Goal: Communication & Community: Answer question/provide support

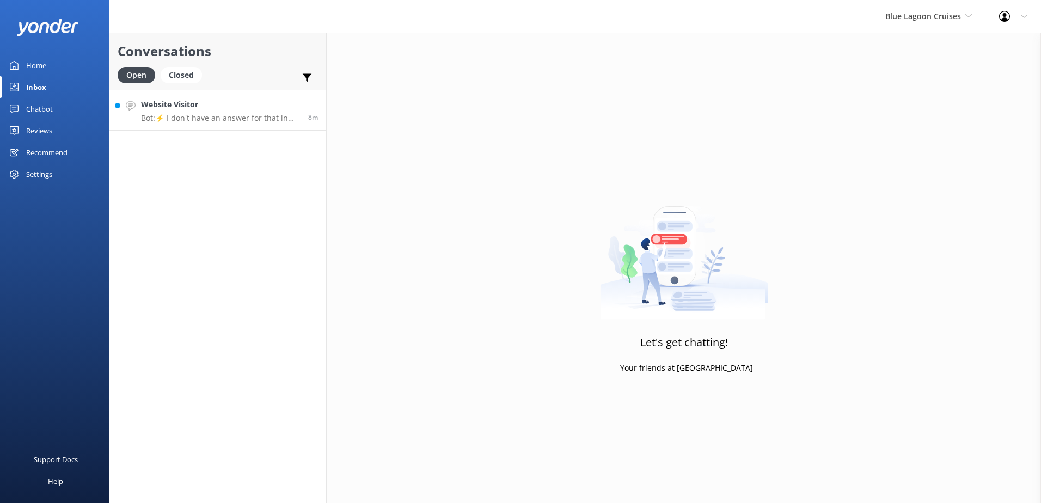
click at [237, 113] on p "Bot: ⚡ I don't have an answer for that in my knowledge base. Please try and rep…" at bounding box center [220, 118] width 159 height 10
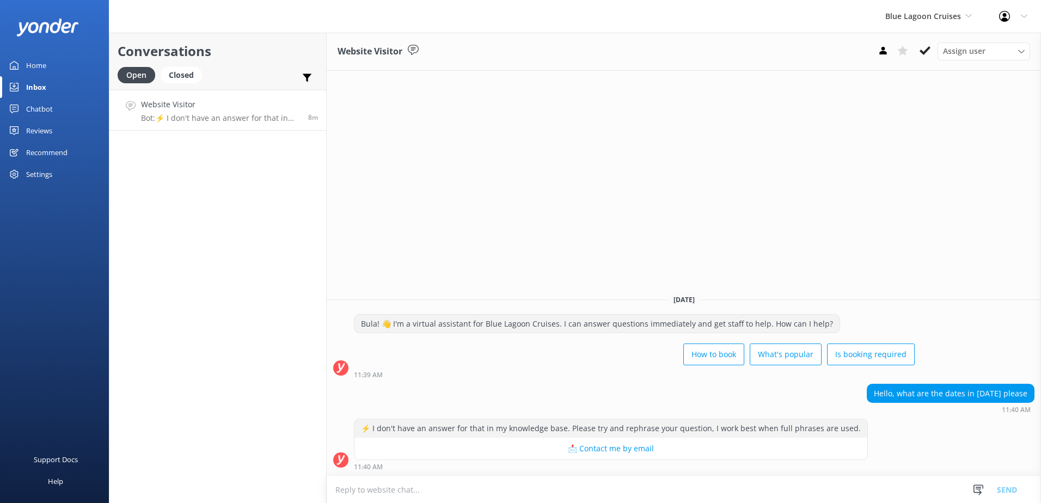
click at [564, 489] on textarea at bounding box center [684, 489] width 714 height 27
type textarea "W"
type textarea "w"
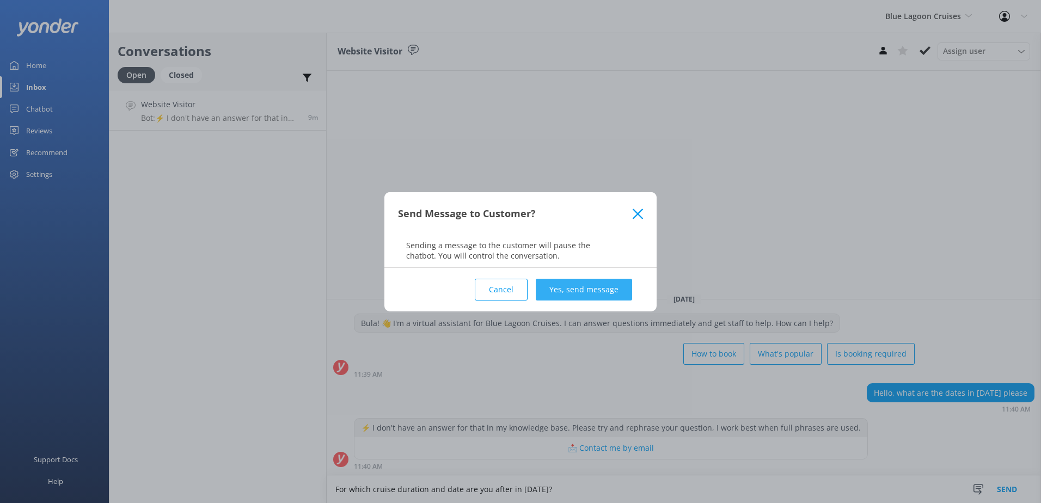
type textarea "For which cruise duration and date are you after in [DATE]?"
click at [615, 296] on button "Yes, send message" at bounding box center [584, 290] width 96 height 22
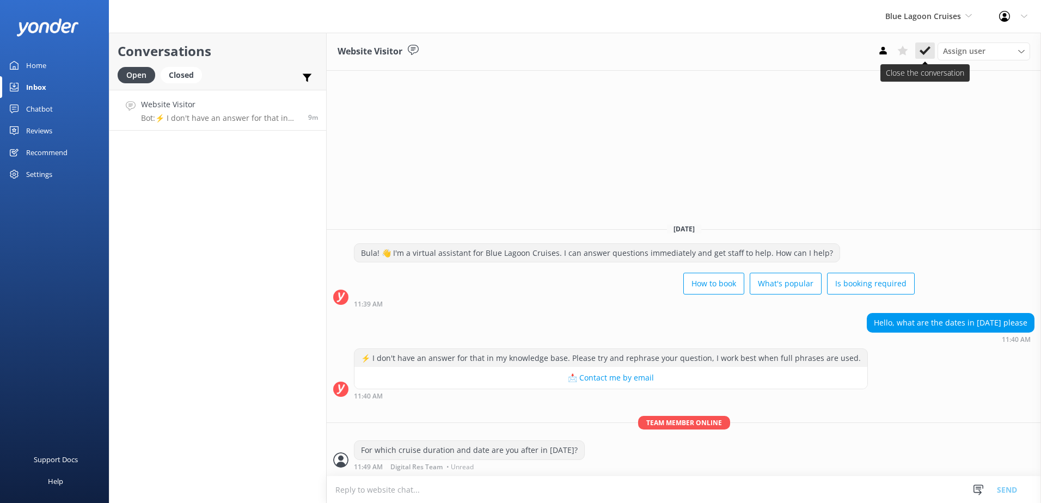
click at [926, 48] on icon at bounding box center [924, 50] width 11 height 11
